Goal: Communication & Community: Answer question/provide support

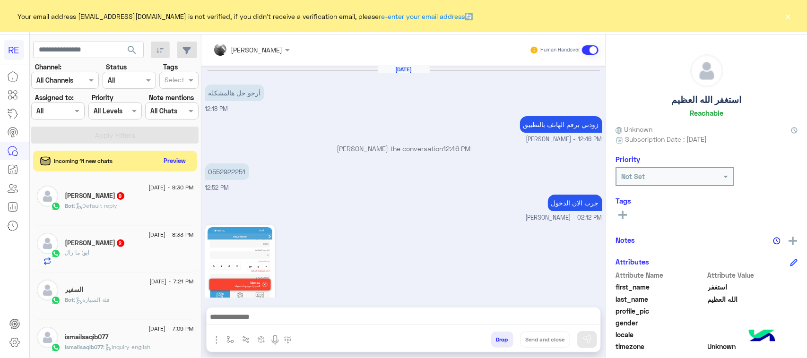
scroll to position [150, 0]
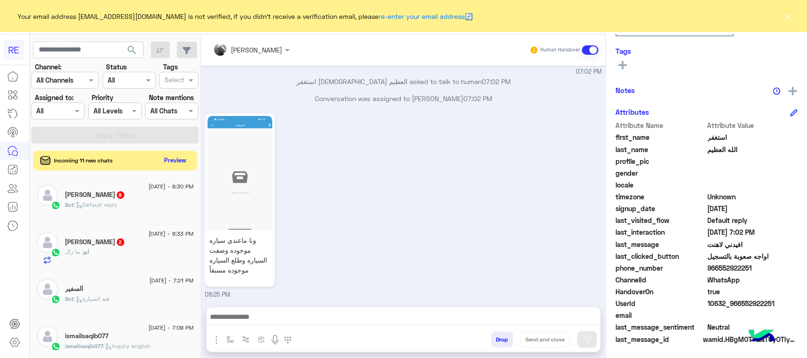
click at [160, 168] on div "Incoming 11 new chats Preview" at bounding box center [115, 161] width 164 height 20
click at [175, 159] on button "Preview" at bounding box center [175, 160] width 29 height 13
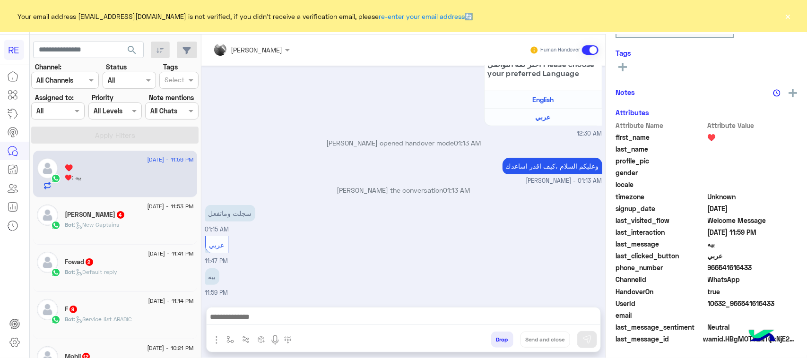
scroll to position [150, 0]
click at [139, 272] on div "Bot : Default reply" at bounding box center [129, 276] width 129 height 17
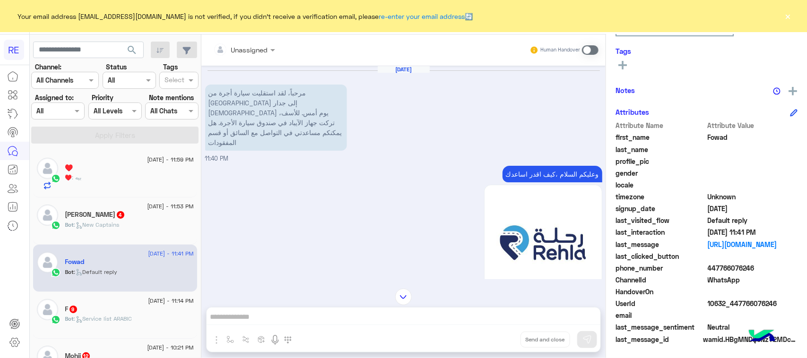
click at [240, 115] on p "مرحباً، لقد استقليت سيارة أجرة من [GEOGRAPHIC_DATA] إلى جدار [DEMOGRAPHIC_DATA]…" at bounding box center [276, 118] width 142 height 66
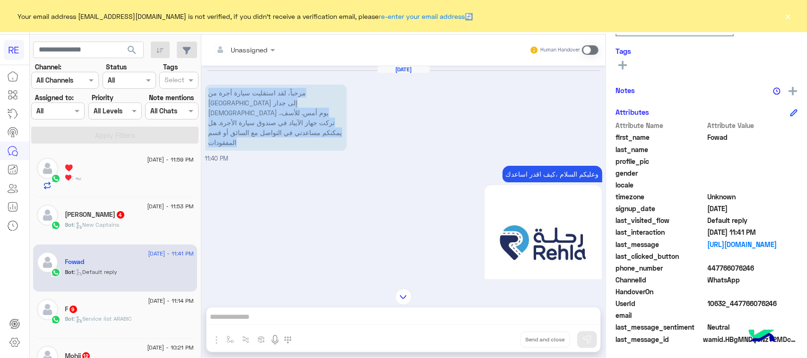
click at [240, 115] on p "مرحباً، لقد استقليت سيارة أجرة من [GEOGRAPHIC_DATA] إلى جدار [DEMOGRAPHIC_DATA]…" at bounding box center [276, 118] width 142 height 66
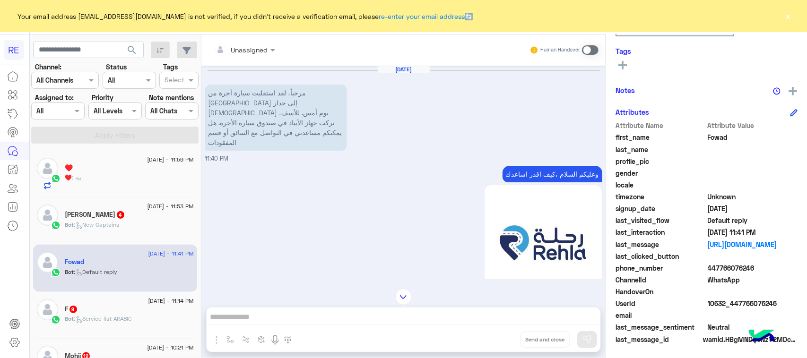
click at [589, 50] on span at bounding box center [590, 49] width 17 height 9
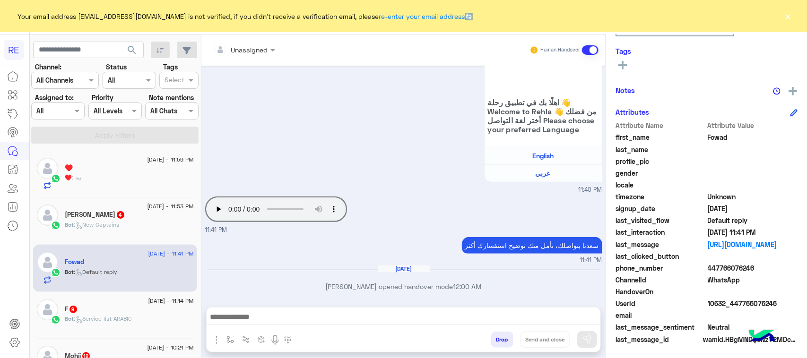
click at [358, 307] on div "Drop Send and close" at bounding box center [403, 329] width 395 height 45
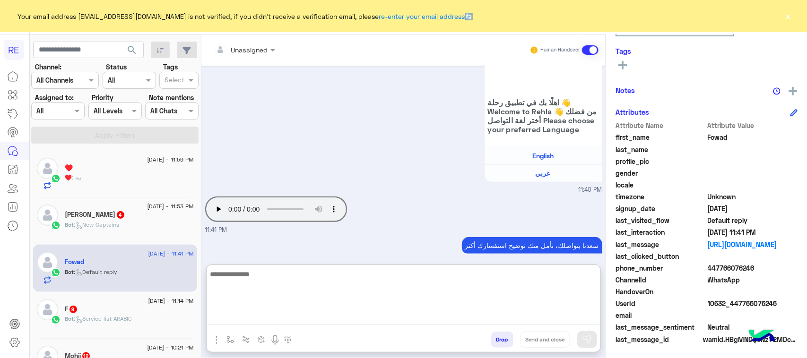
click at [359, 317] on textarea at bounding box center [404, 296] width 394 height 57
type textarea "*****"
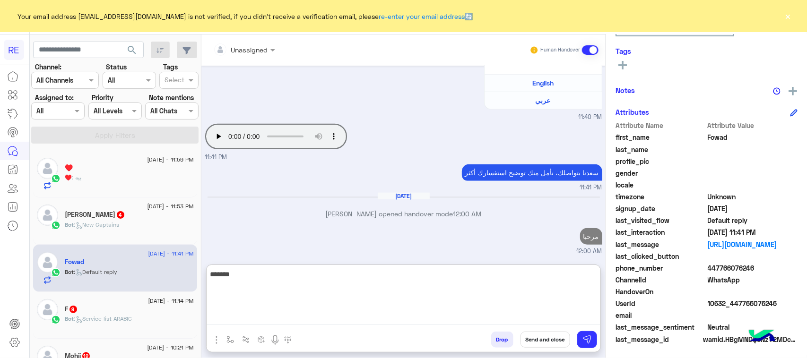
scroll to position [301, 0]
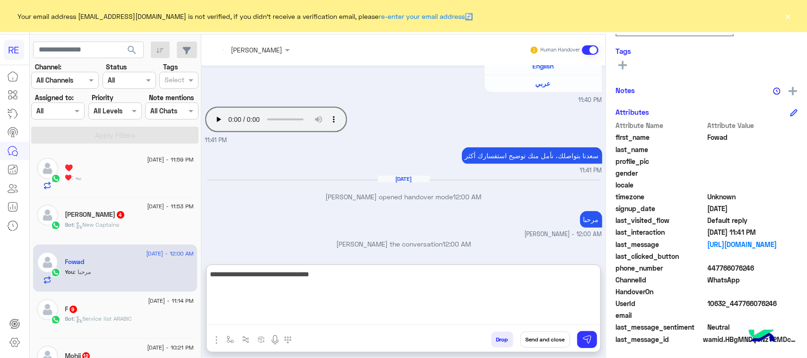
type textarea "**********"
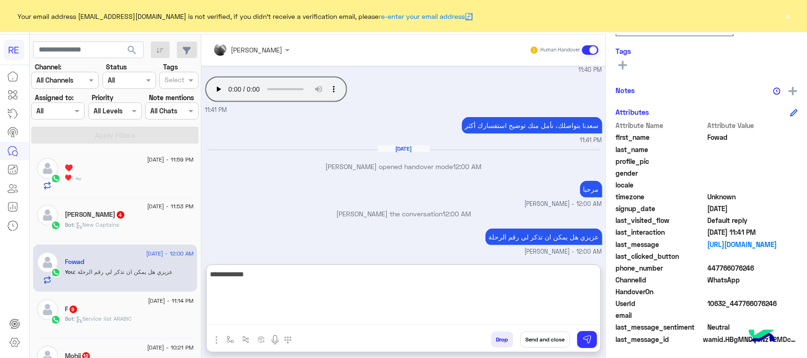
type textarea "**********"
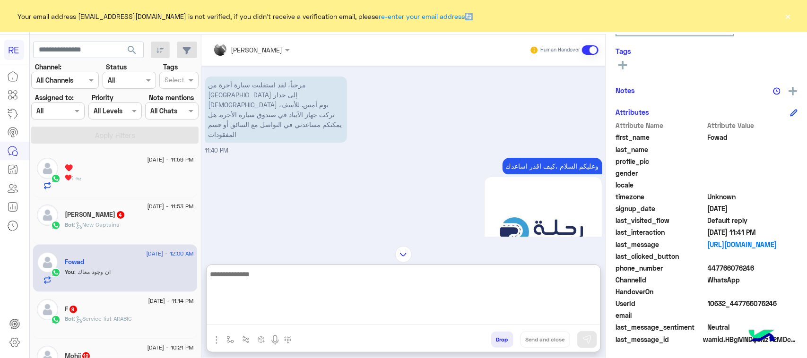
scroll to position [7, 0]
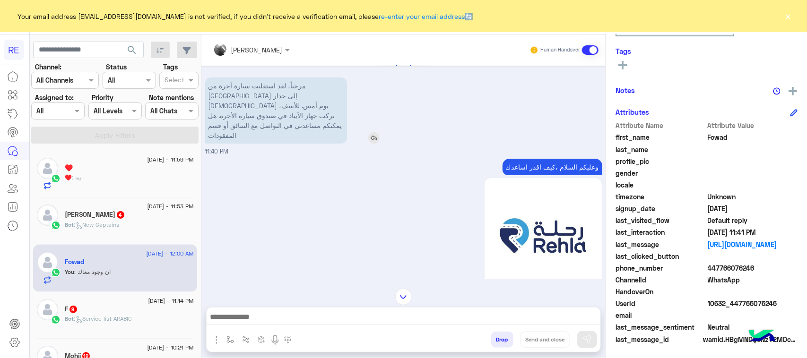
click at [266, 114] on p "مرحباً، لقد استقليت سيارة أجرة من [GEOGRAPHIC_DATA] إلى جدار [DEMOGRAPHIC_DATA]…" at bounding box center [276, 111] width 142 height 66
click at [274, 156] on div "وعليكم السلام ،كيف اقدر اساعدك اهلًا بك في تطبيق رحلة 👋 Welcome to Rehla 👋 من ف…" at bounding box center [403, 277] width 397 height 242
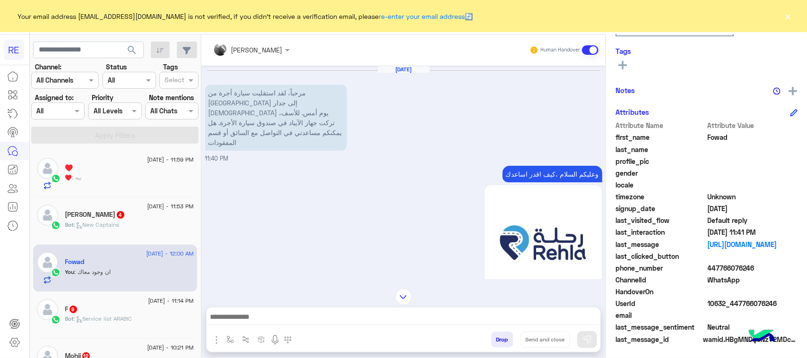
scroll to position [59, 0]
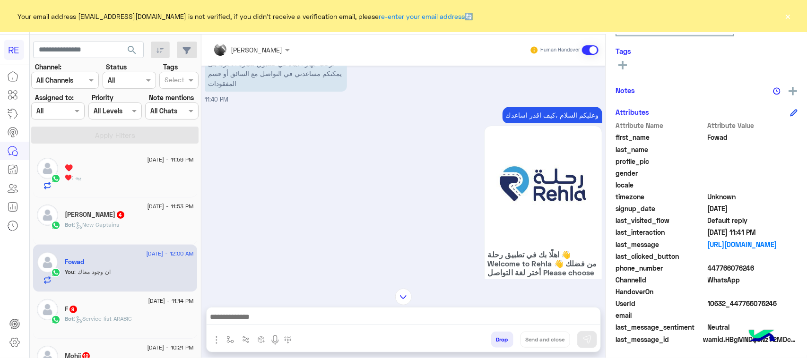
drag, startPoint x: 786, startPoint y: 306, endPoint x: 728, endPoint y: 307, distance: 57.7
click at [728, 307] on span "10632_447766076246" at bounding box center [753, 304] width 90 height 10
copy span "447766076246"
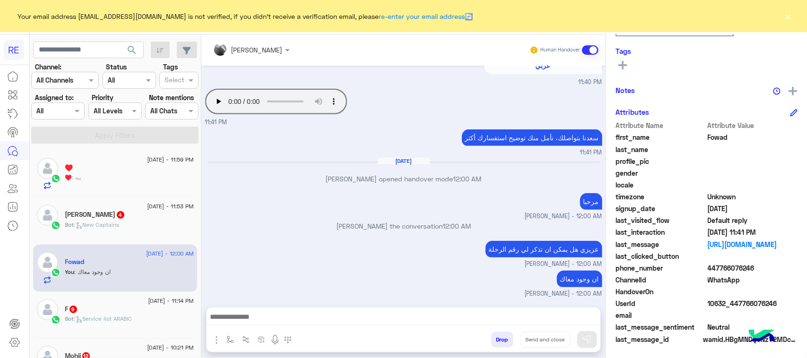
scroll to position [0, 0]
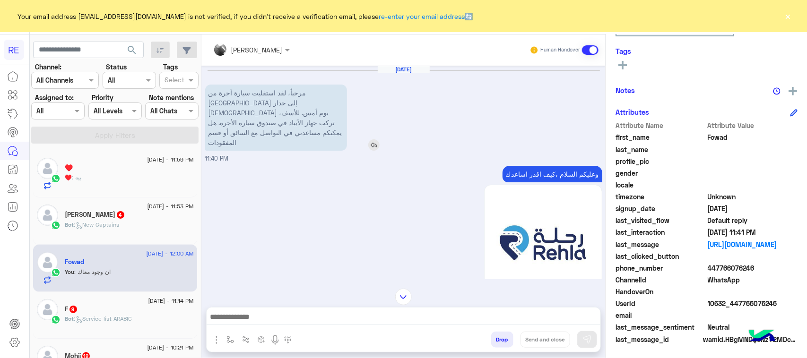
click at [258, 109] on p "مرحباً، لقد استقليت سيارة أجرة من [GEOGRAPHIC_DATA] إلى جدار [DEMOGRAPHIC_DATA]…" at bounding box center [276, 118] width 142 height 66
copy app-msgs-text
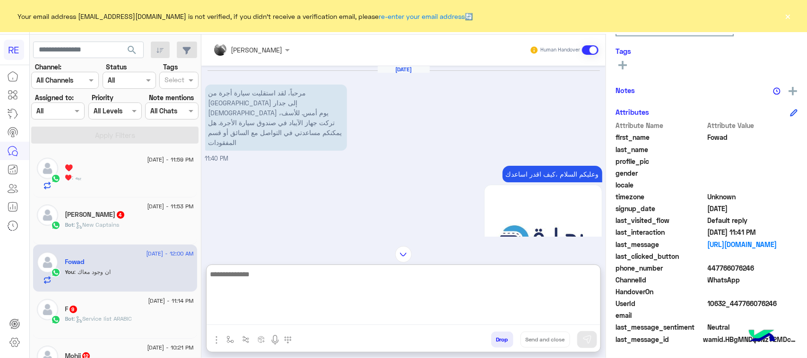
click at [296, 319] on textarea at bounding box center [404, 296] width 394 height 57
paste textarea "**********"
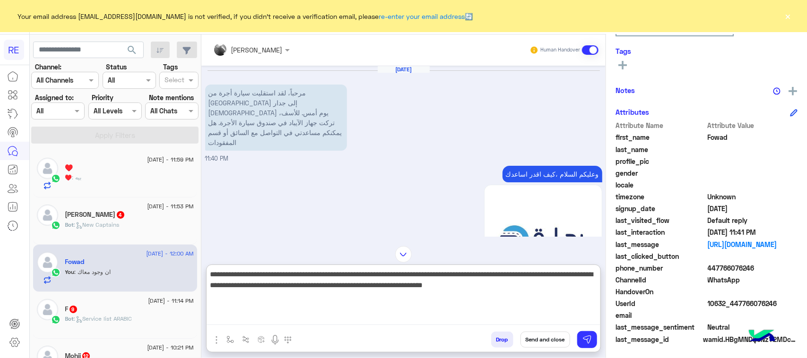
click at [281, 289] on textarea "**********" at bounding box center [404, 296] width 394 height 57
click at [280, 289] on textarea "**********" at bounding box center [404, 296] width 394 height 57
paste textarea
type textarea "**********"
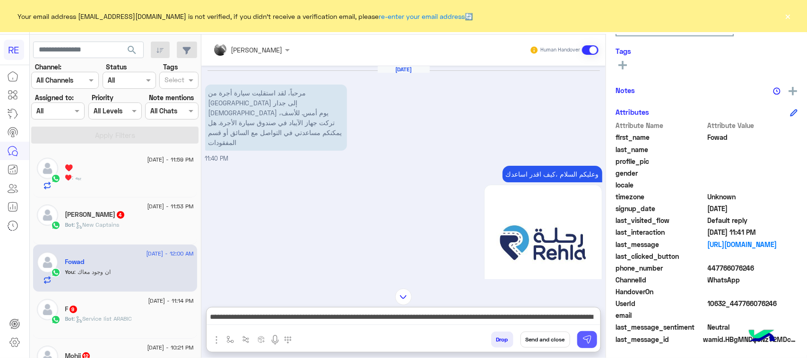
click at [584, 340] on img at bounding box center [586, 339] width 9 height 9
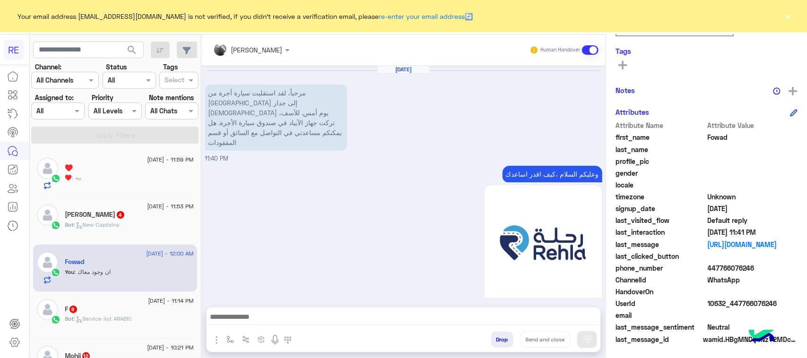
scroll to position [389, 0]
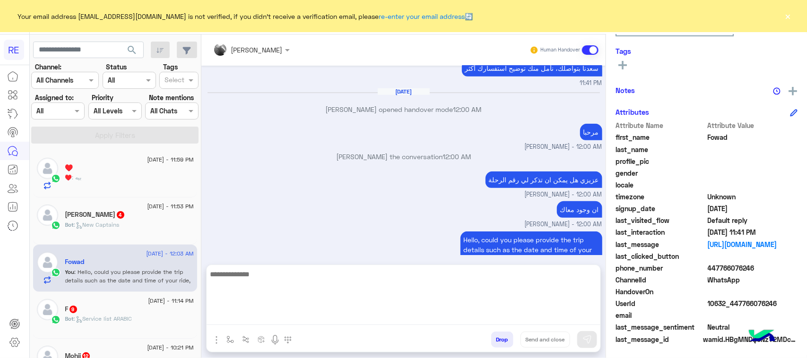
click at [401, 322] on textarea at bounding box center [404, 296] width 394 height 57
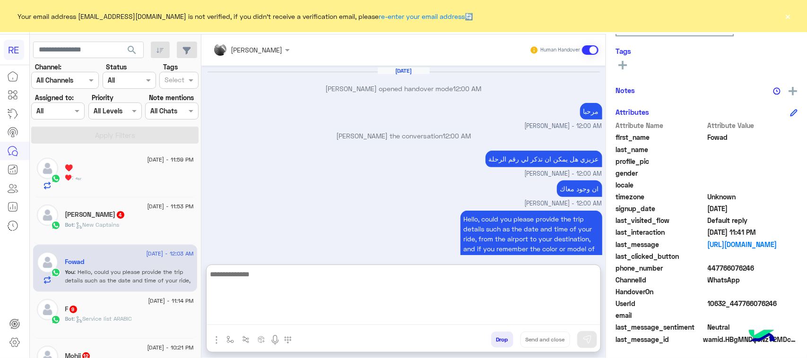
paste textarea "**********"
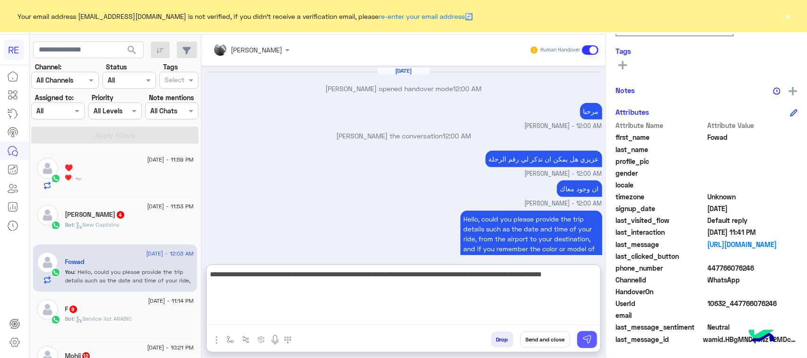
type textarea "**********"
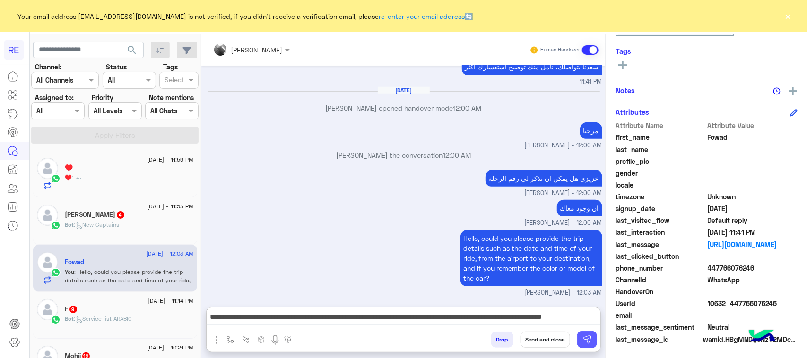
click at [585, 338] on img at bounding box center [586, 339] width 9 height 9
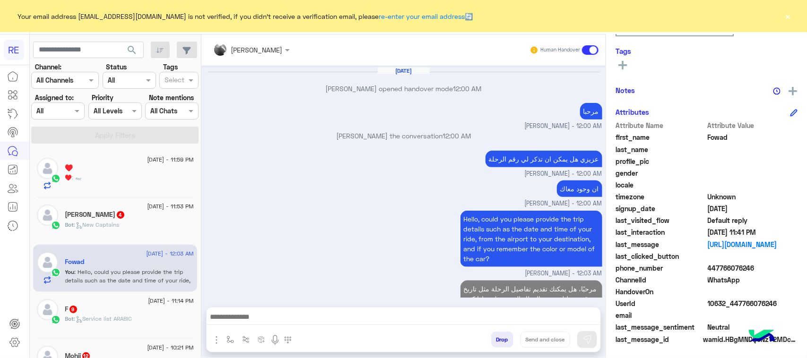
scroll to position [439, 0]
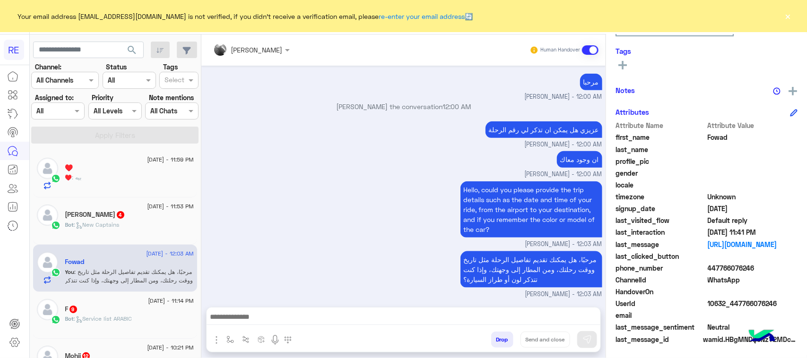
click at [749, 273] on div "phone_number [PHONE_NUMBER]" at bounding box center [706, 269] width 182 height 12
copy span "447766076246"
click at [502, 266] on p "مرحبًا، هل يمكنك تقديم تفاصيل الرحلة مثل تاريخ ووقت رحلتك، ومن المطار إلى وجهتك…" at bounding box center [531, 269] width 142 height 36
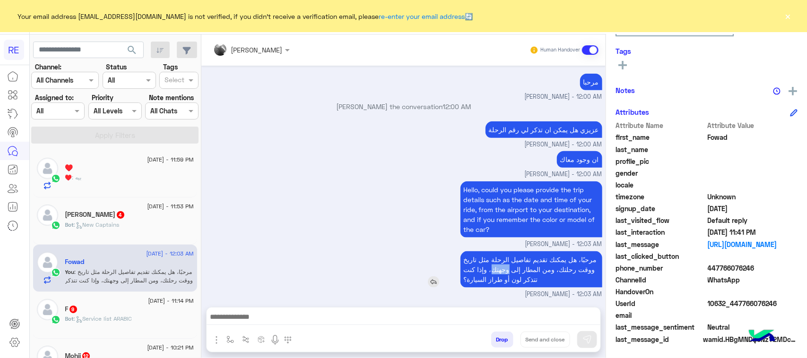
click at [502, 266] on p "مرحبًا، هل يمكنك تقديم تفاصيل الرحلة مثل تاريخ ووقت رحلتك، ومن المطار إلى وجهتك…" at bounding box center [531, 269] width 142 height 36
click at [721, 301] on span "10632_447766076246" at bounding box center [753, 304] width 90 height 10
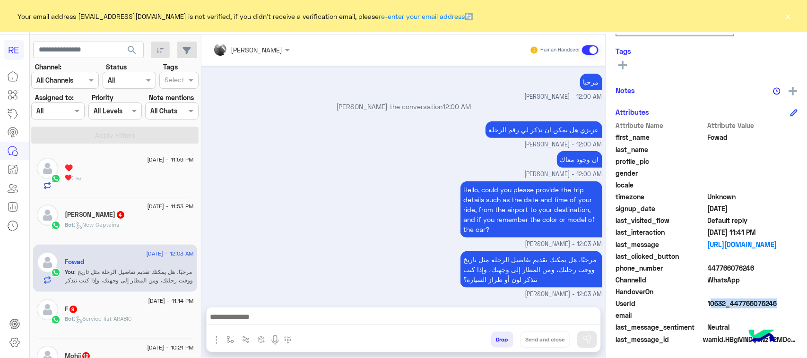
click at [721, 301] on span "10632_447766076246" at bounding box center [753, 304] width 90 height 10
click at [537, 275] on p "مرحبًا، هل يمكنك تقديم تفاصيل الرحلة مثل تاريخ ووقت رحلتك، ومن المطار إلى وجهتك…" at bounding box center [531, 269] width 142 height 36
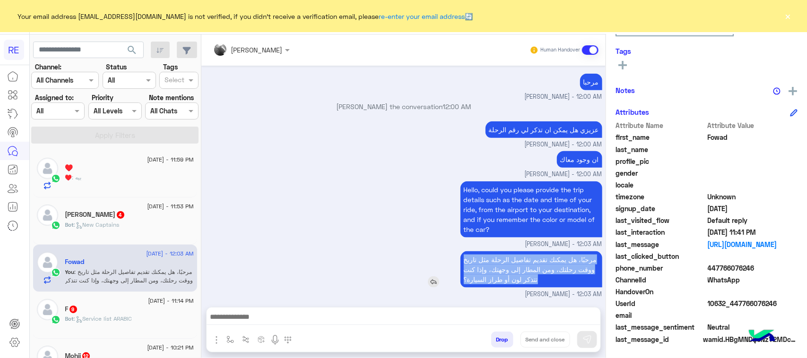
click at [537, 275] on p "مرحبًا، هل يمكنك تقديم تفاصيل الرحلة مثل تاريخ ووقت رحلتك، ومن المطار إلى وجهتك…" at bounding box center [531, 269] width 142 height 36
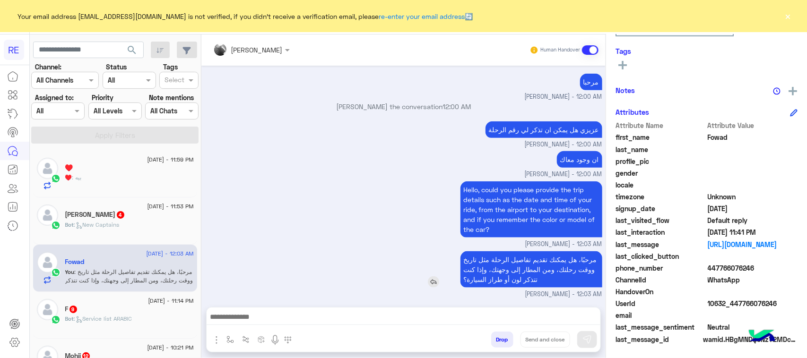
click at [537, 275] on p "مرحبًا، هل يمكنك تقديم تفاصيل الرحلة مثل تاريخ ووقت رحلتك، ومن المطار إلى وجهتك…" at bounding box center [531, 269] width 142 height 36
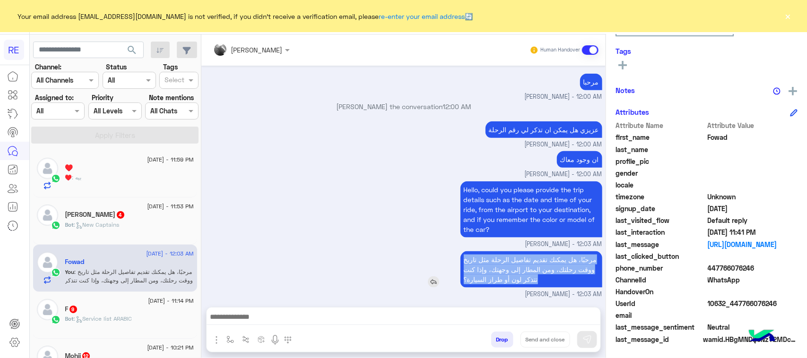
click at [537, 275] on p "مرحبًا، هل يمكنك تقديم تفاصيل الرحلة مثل تاريخ ووقت رحلتك، ومن المطار إلى وجهتك…" at bounding box center [531, 269] width 142 height 36
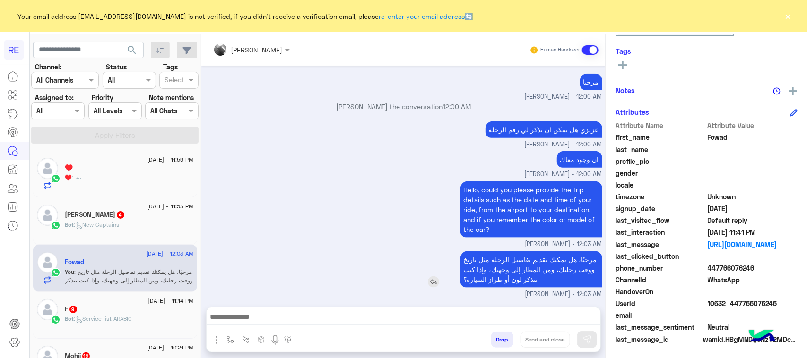
click at [537, 275] on p "مرحبًا، هل يمكنك تقديم تفاصيل الرحلة مثل تاريخ ووقت رحلتك، ومن المطار إلى وجهتك…" at bounding box center [531, 269] width 142 height 36
click at [424, 149] on div "ان وجود معاك [PERSON_NAME] - 12:00 AM" at bounding box center [403, 164] width 397 height 30
click at [516, 265] on p "مرحبًا، هل يمكنك تقديم تفاصيل الرحلة مثل تاريخ ووقت رحلتك، ومن المطار إلى وجهتك…" at bounding box center [531, 269] width 142 height 36
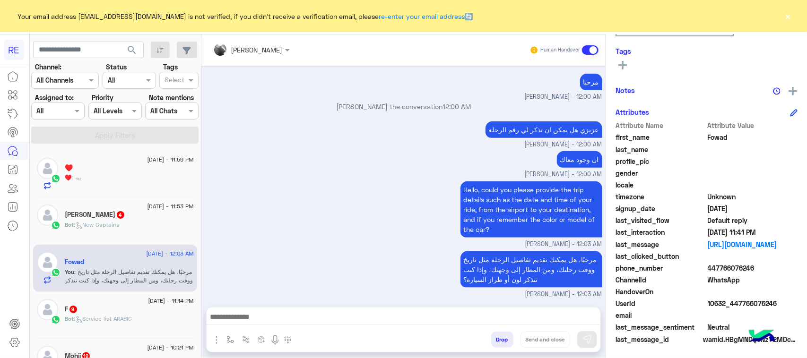
click at [111, 170] on div "♥️" at bounding box center [129, 169] width 129 height 10
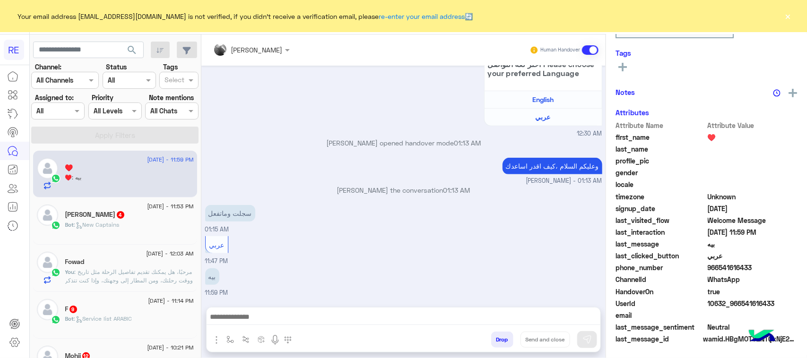
scroll to position [150, 0]
click at [126, 223] on div "Bot : New Captains" at bounding box center [129, 229] width 129 height 17
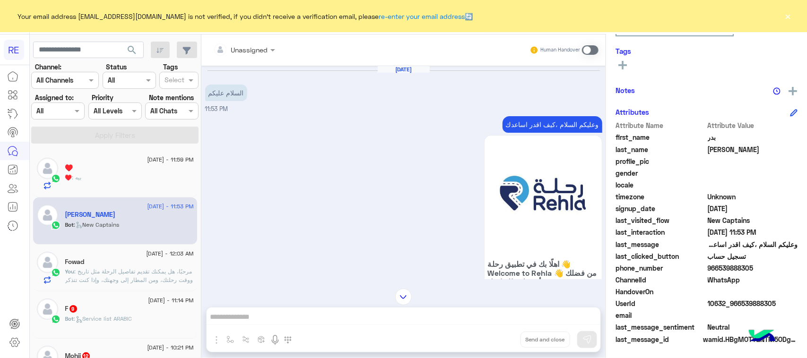
click at [521, 124] on p "وعليكم السلام ،كيف اقدر اساعدك" at bounding box center [552, 124] width 100 height 17
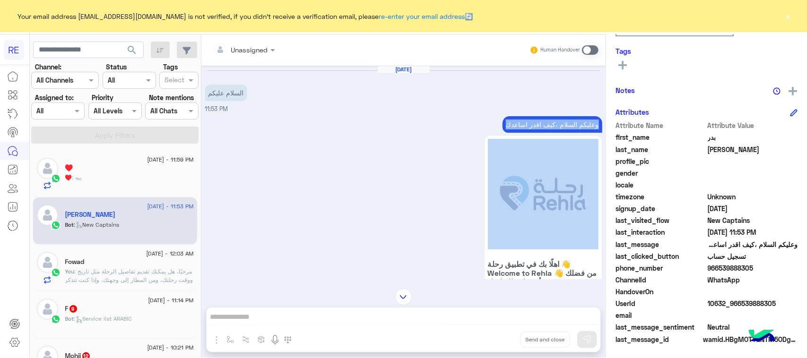
click at [521, 124] on p "وعليكم السلام ،كيف اقدر اساعدك" at bounding box center [552, 124] width 100 height 17
copy div "وعليكم السلام ،كيف اقدر اساعدك"
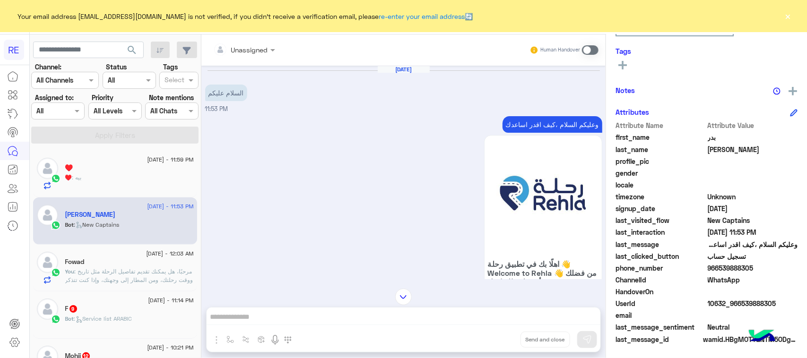
click at [594, 48] on span at bounding box center [590, 49] width 17 height 9
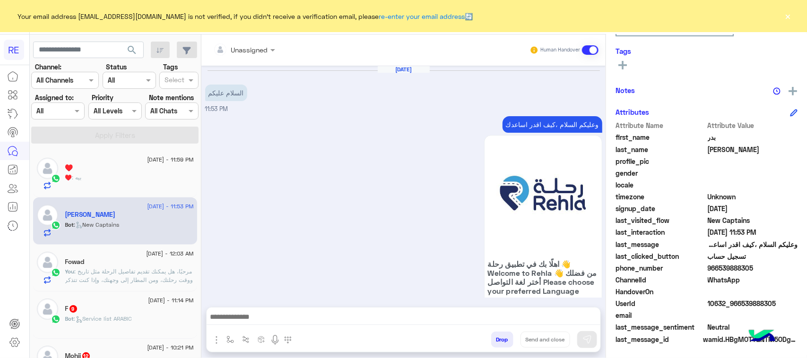
scroll to position [769, 0]
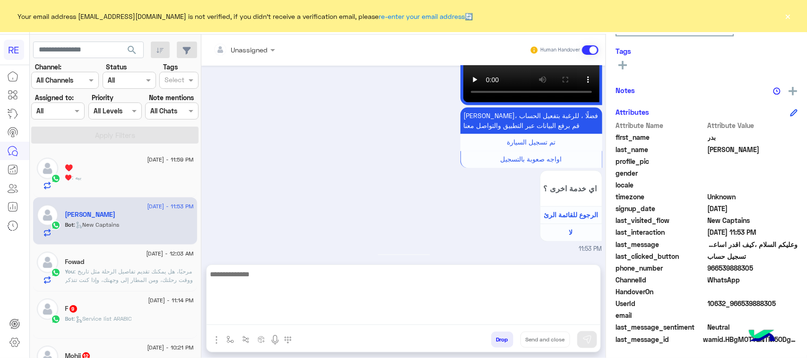
click at [351, 322] on textarea at bounding box center [404, 296] width 394 height 57
paste textarea "**********"
type textarea "**********"
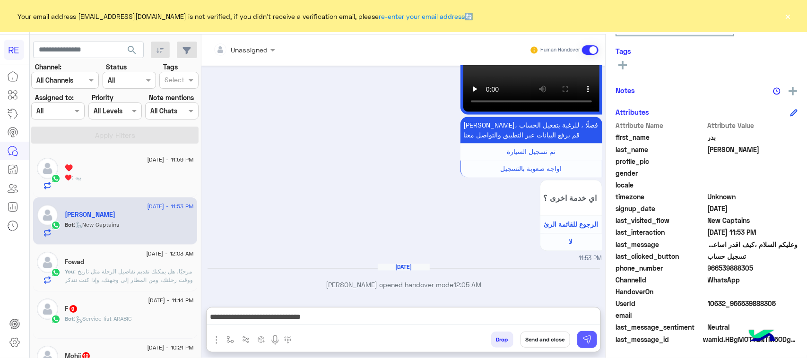
click at [595, 344] on button at bounding box center [587, 339] width 20 height 17
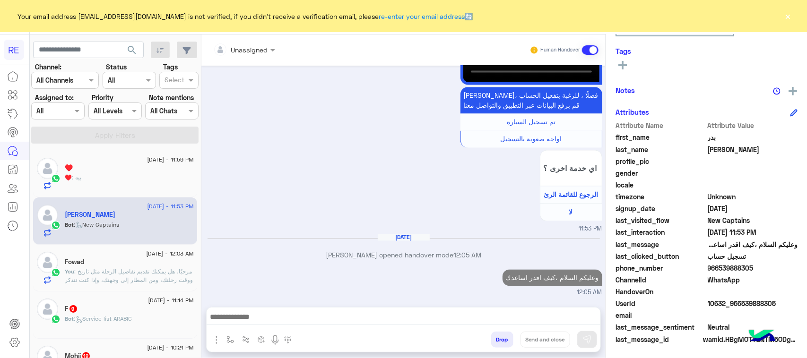
scroll to position [816, 0]
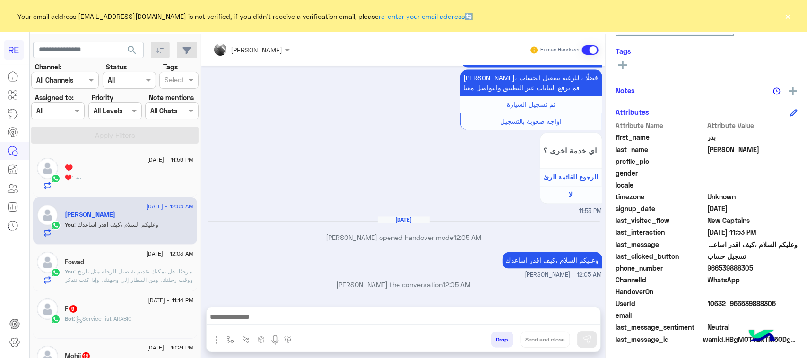
click at [146, 275] on span ": مرحبًا، هل يمكنك تقديم تفاصيل الرحلة مثل تاريخ ووقت رحلتك، ومن المطار إلى وجه…" at bounding box center [129, 280] width 128 height 24
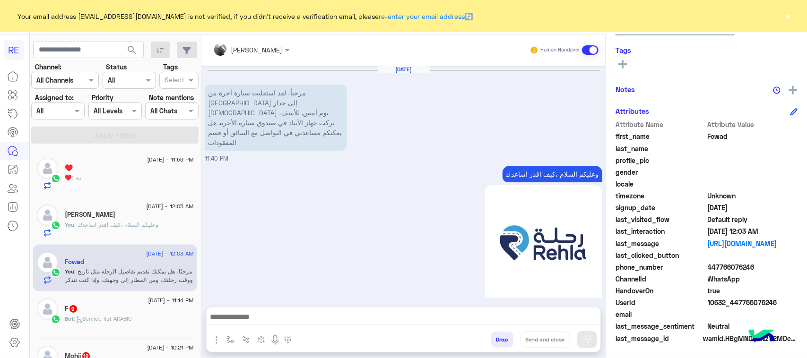
scroll to position [150, 0]
